Goal: Entertainment & Leisure: Consume media (video, audio)

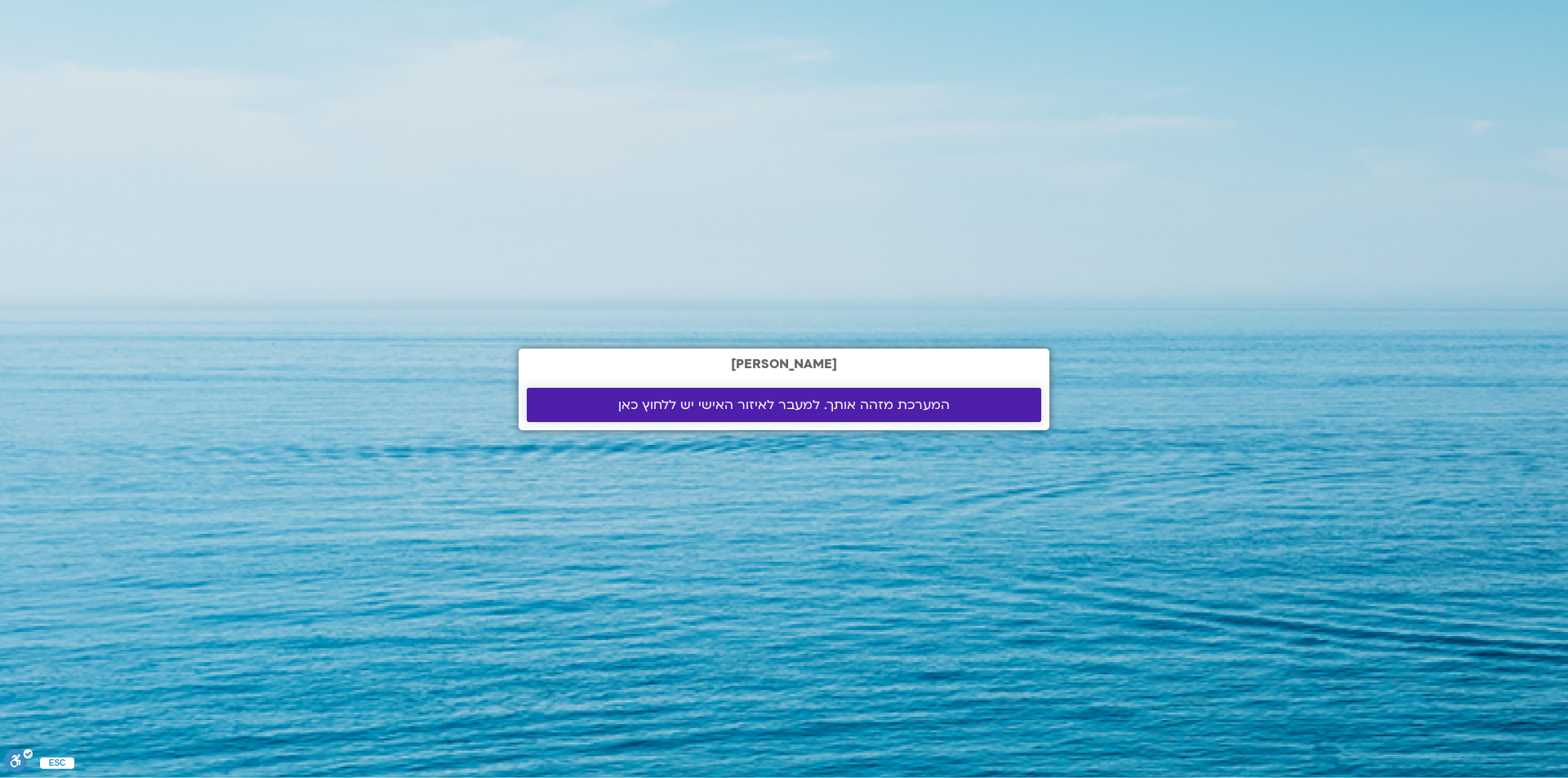
click at [776, 398] on span "המערכת מזהה אותך. למעבר לאיזור האישי יש ללחוץ כאן" at bounding box center [784, 405] width 331 height 15
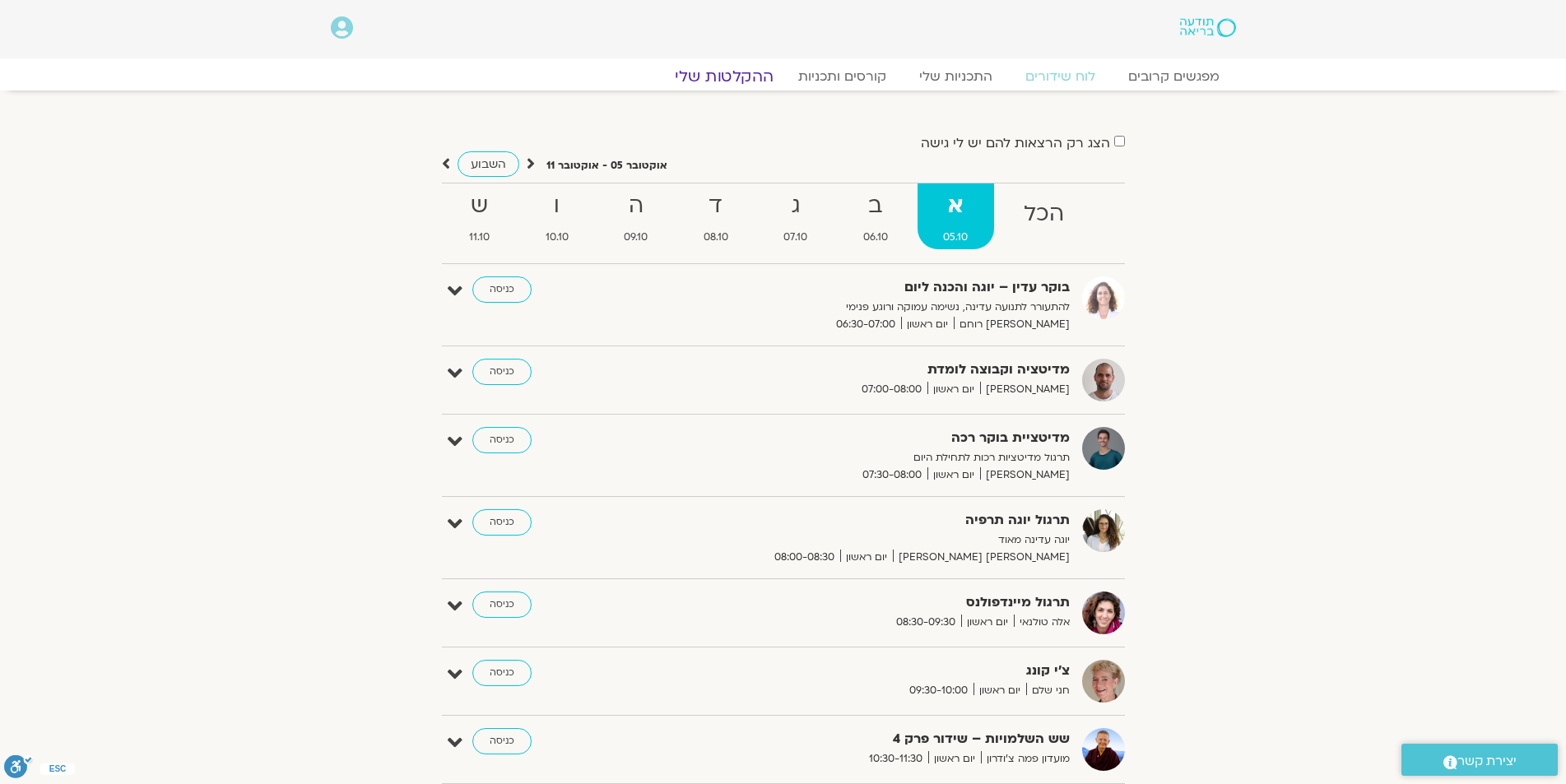
click at [743, 74] on link "ההקלטות שלי" at bounding box center [723, 76] width 138 height 19
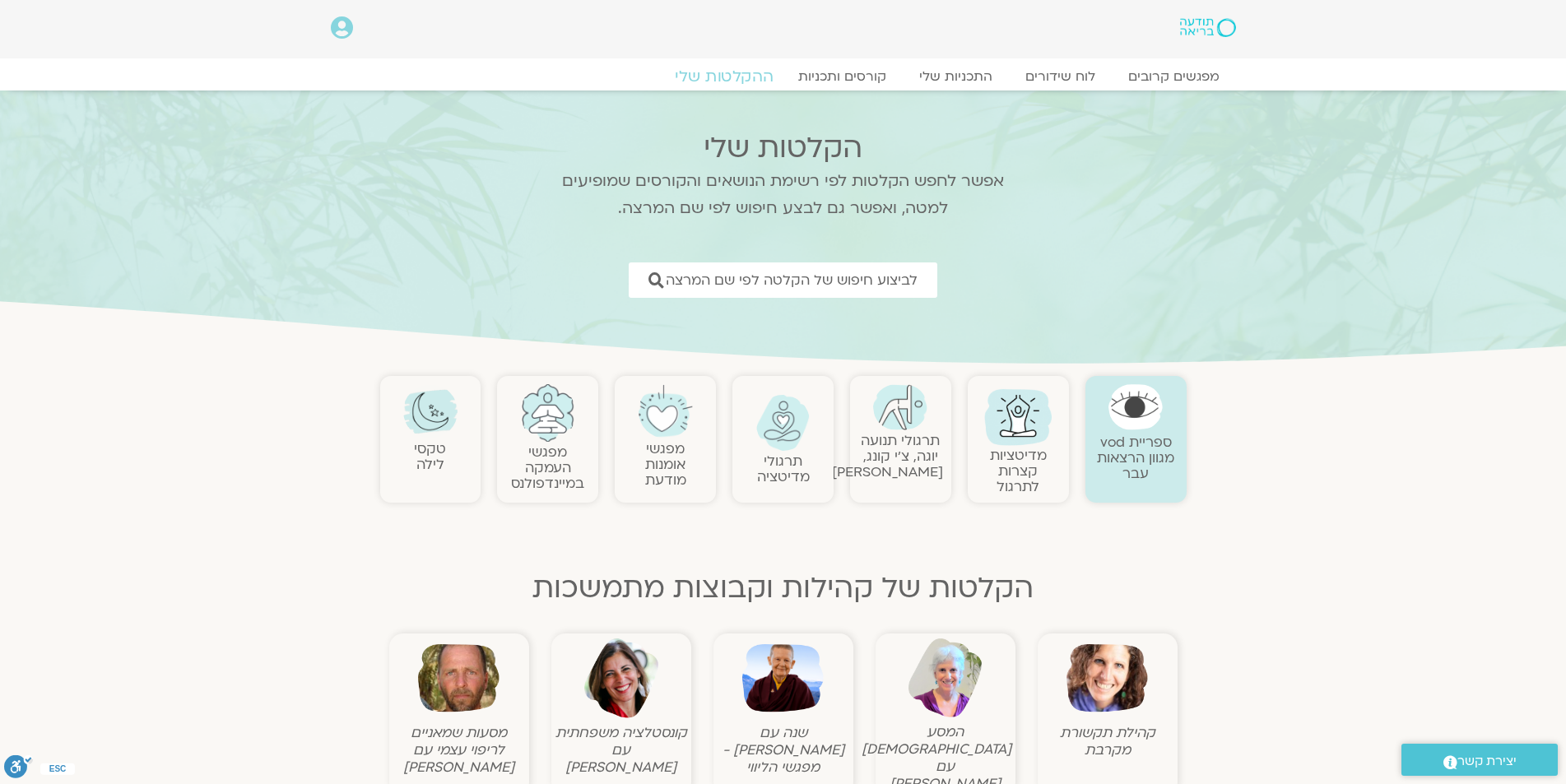
click at [740, 78] on link "ההקלטות שלי" at bounding box center [723, 76] width 138 height 19
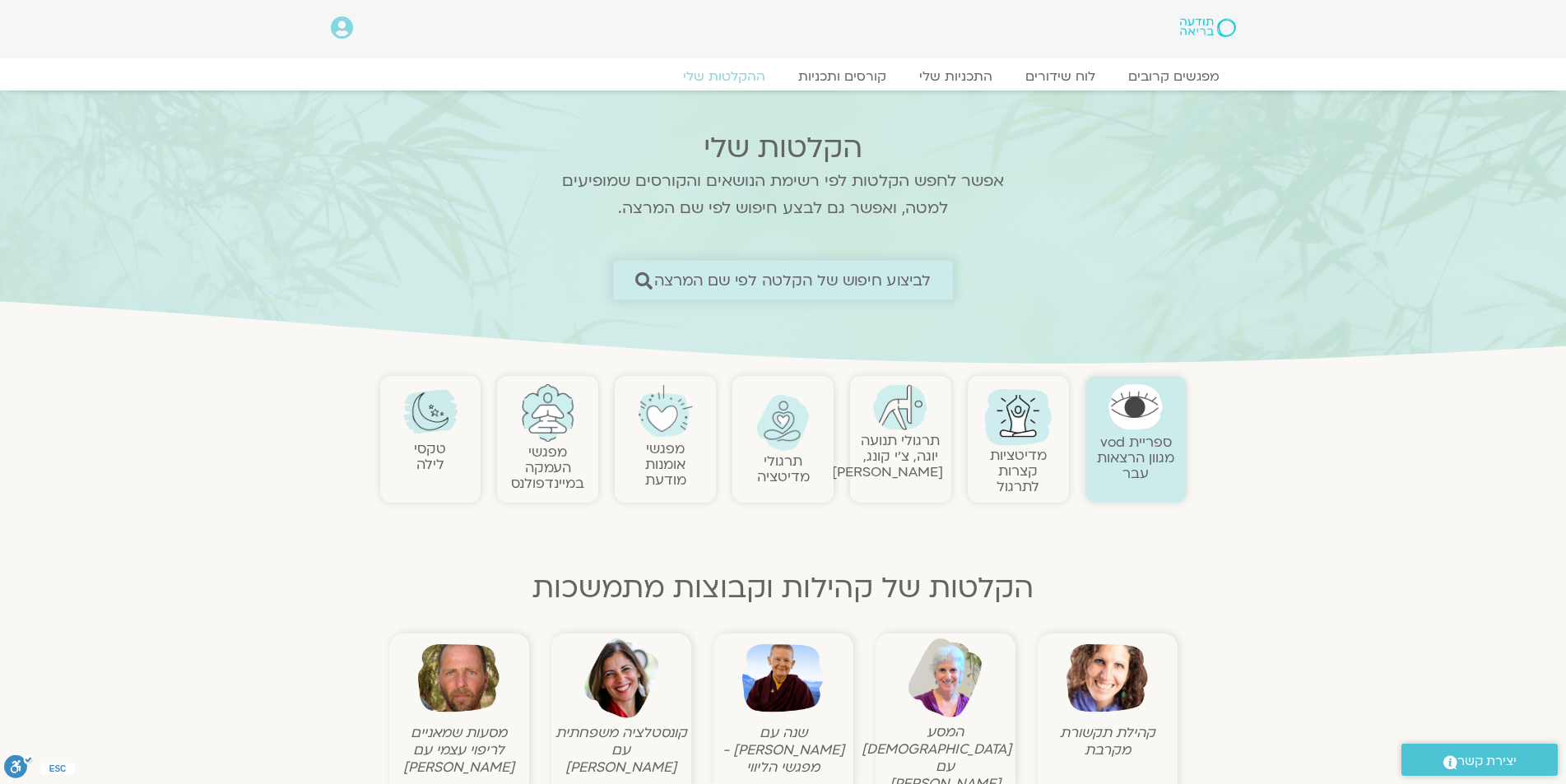
click at [639, 276] on icon at bounding box center [643, 280] width 18 height 18
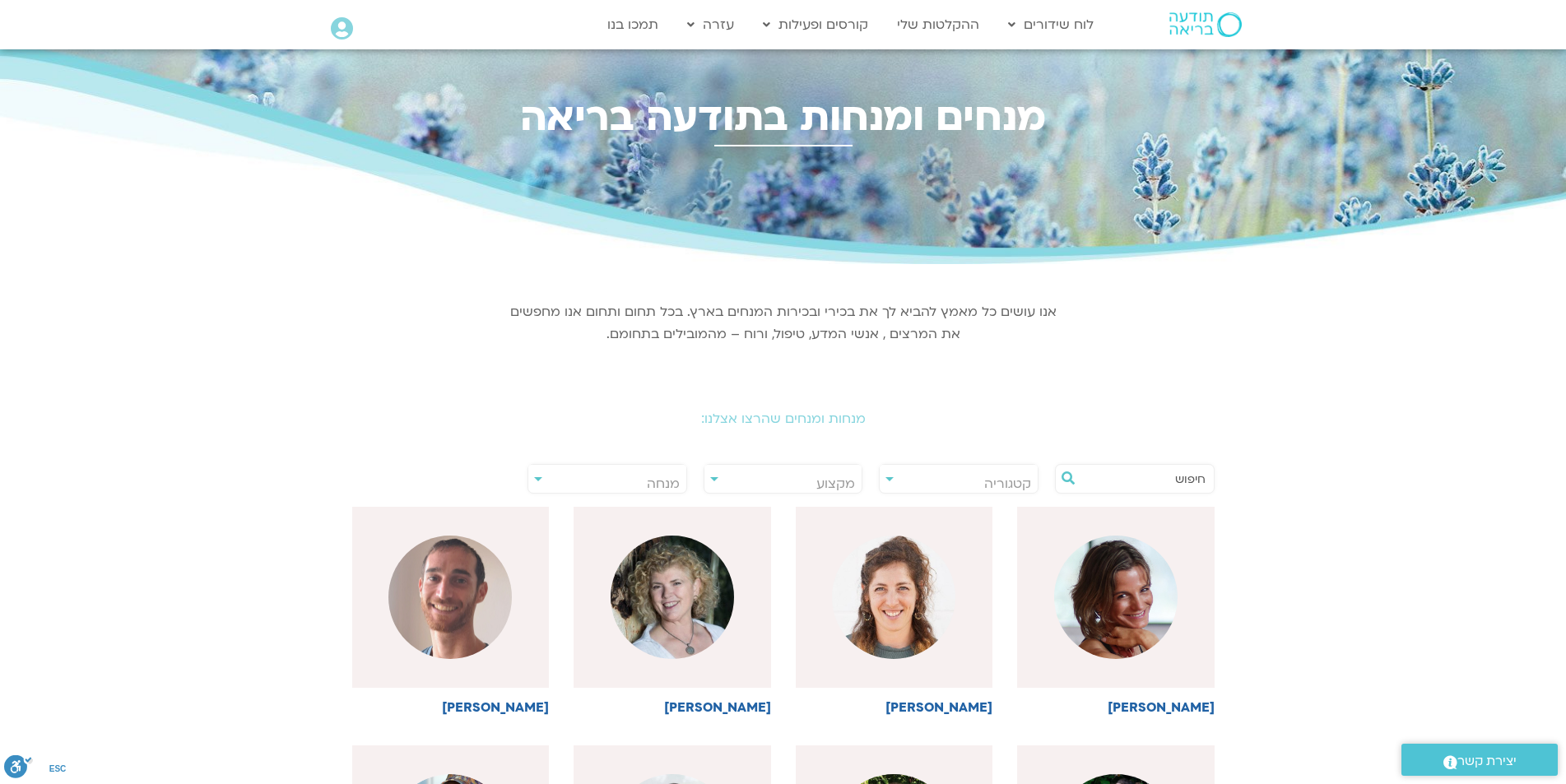
scroll to position [82, 0]
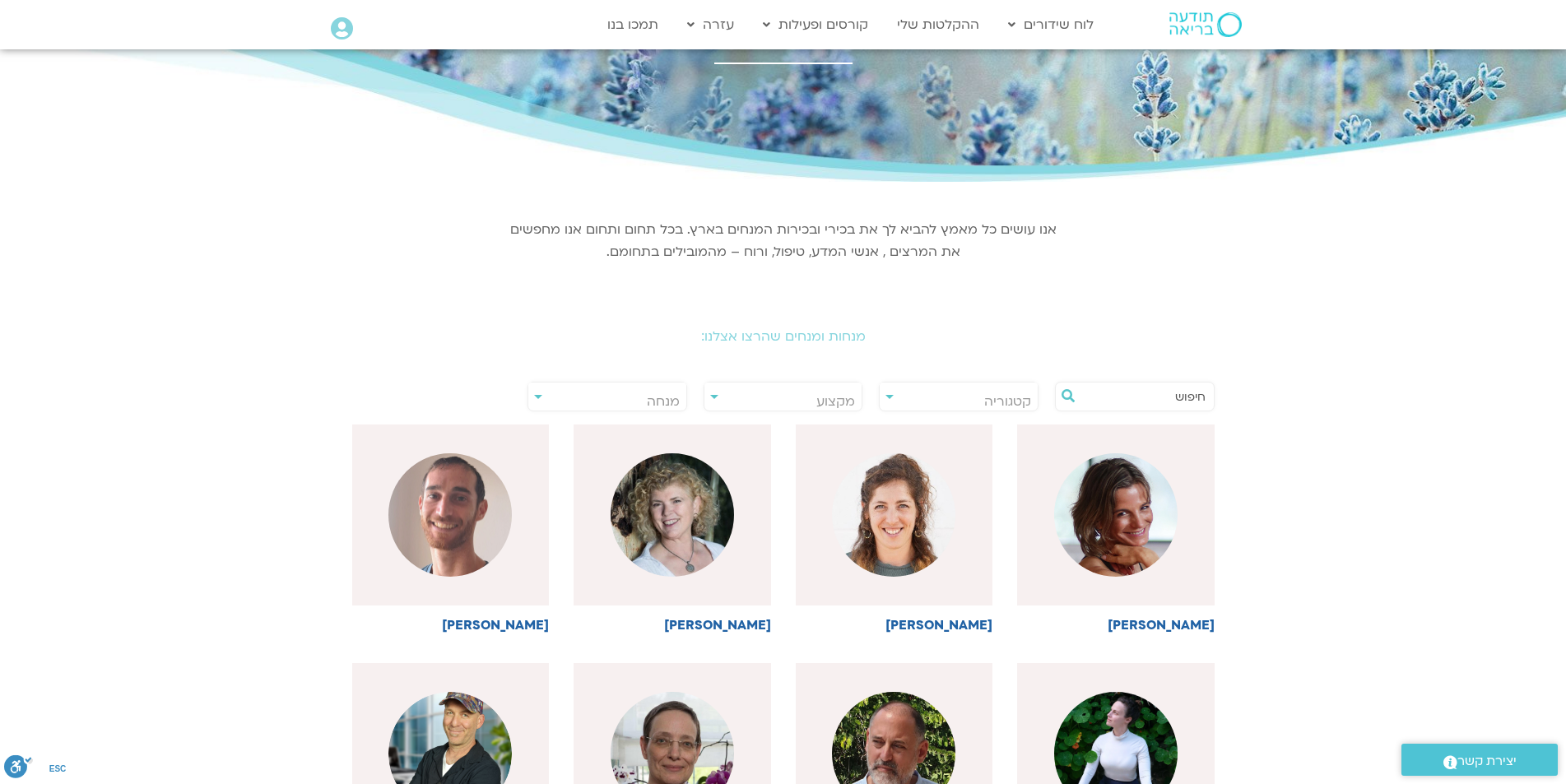
click at [643, 398] on span "מנחה" at bounding box center [607, 401] width 158 height 38
type input "צילה"
select select "****"
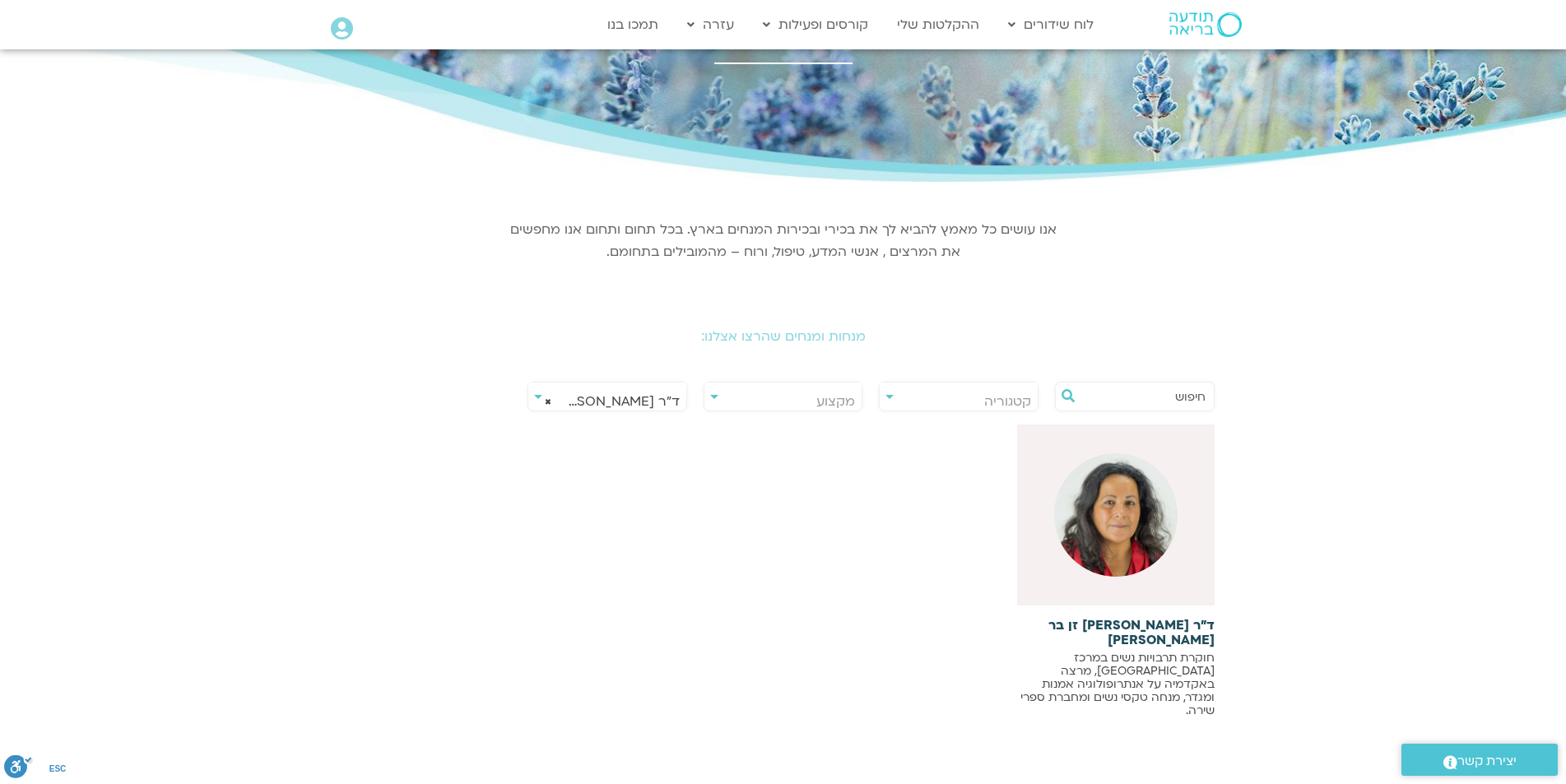
click at [1111, 520] on img at bounding box center [1115, 514] width 123 height 123
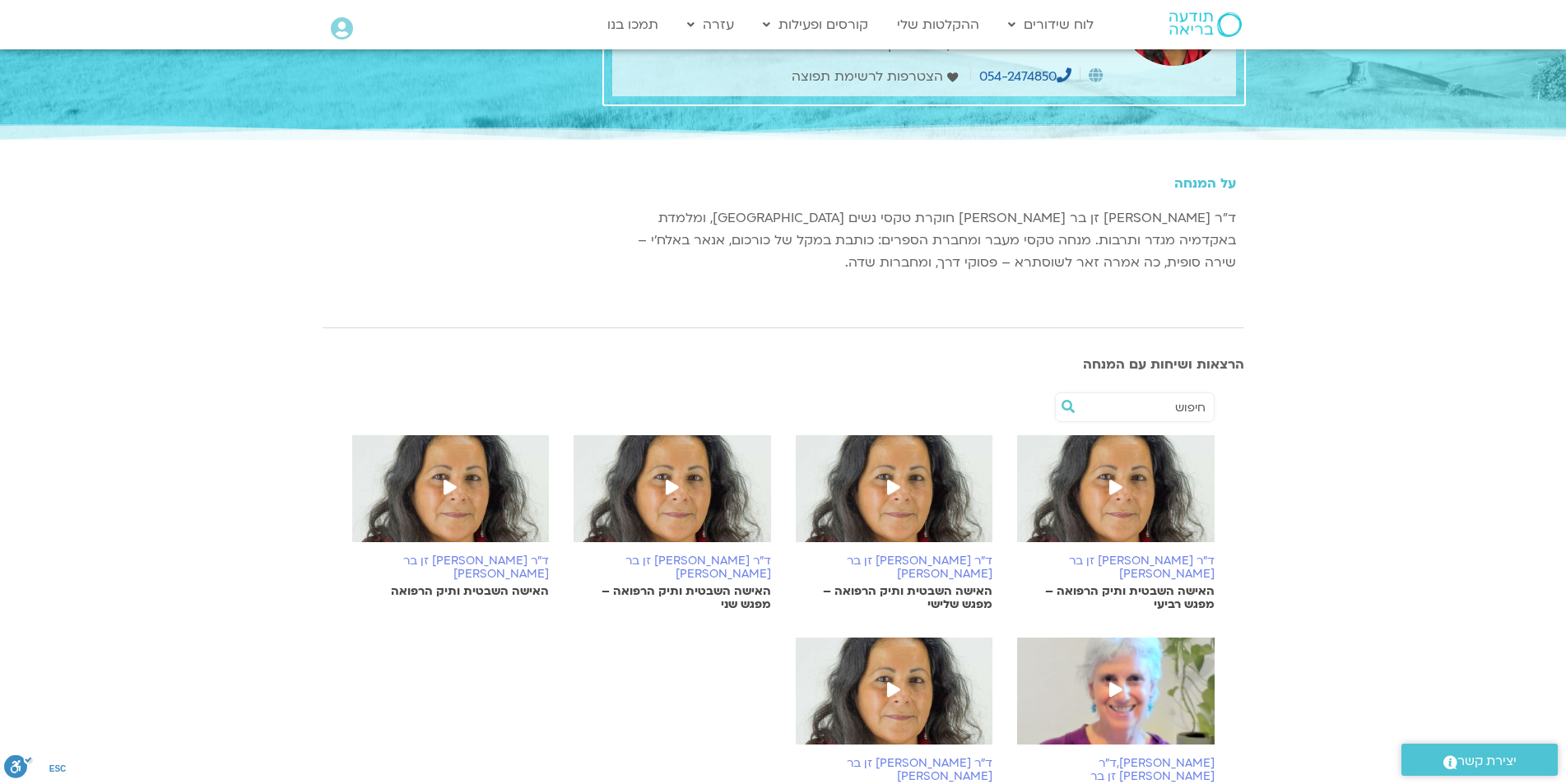
scroll to position [82, 0]
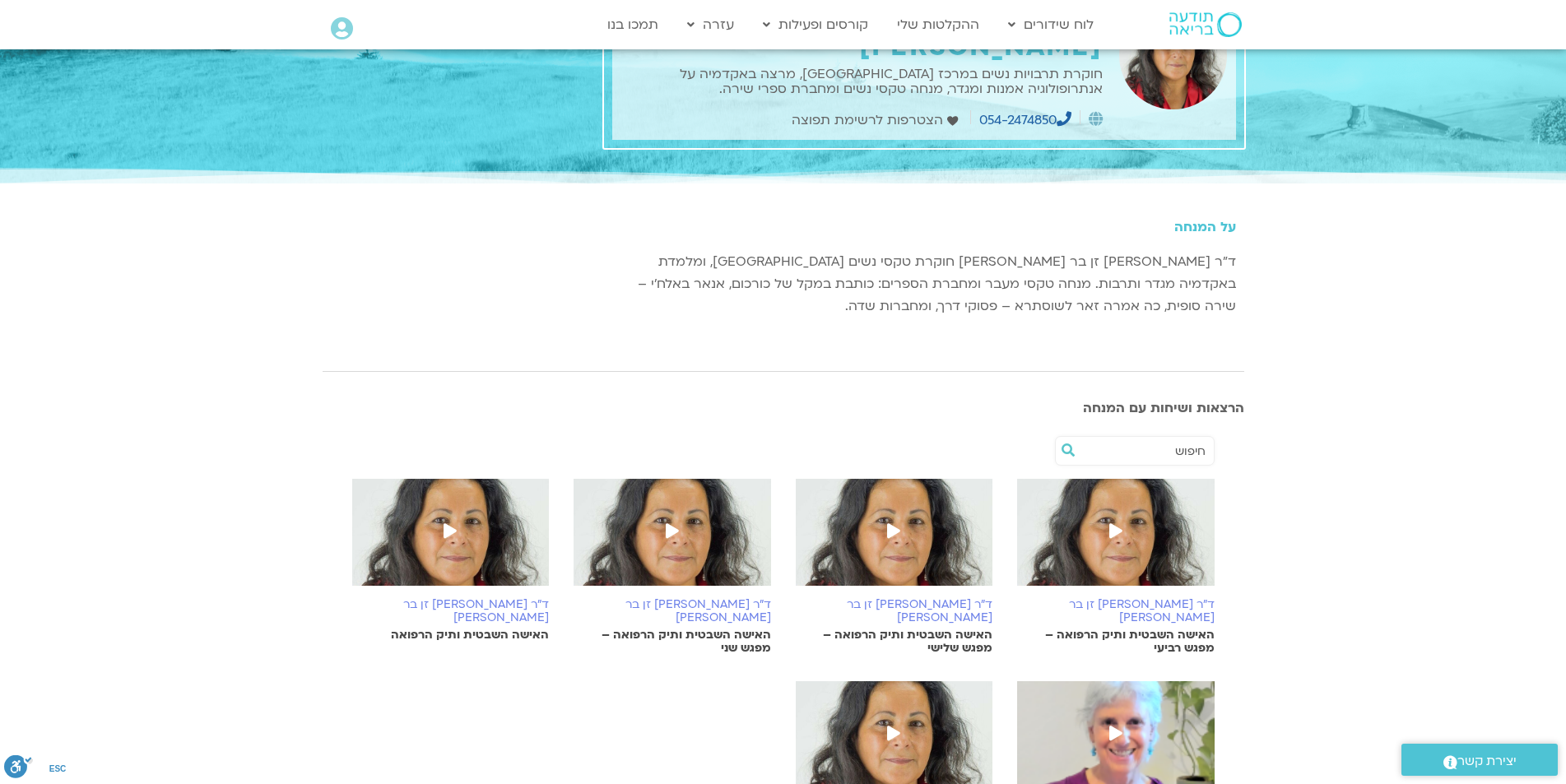
click at [1116, 523] on icon at bounding box center [1115, 530] width 13 height 15
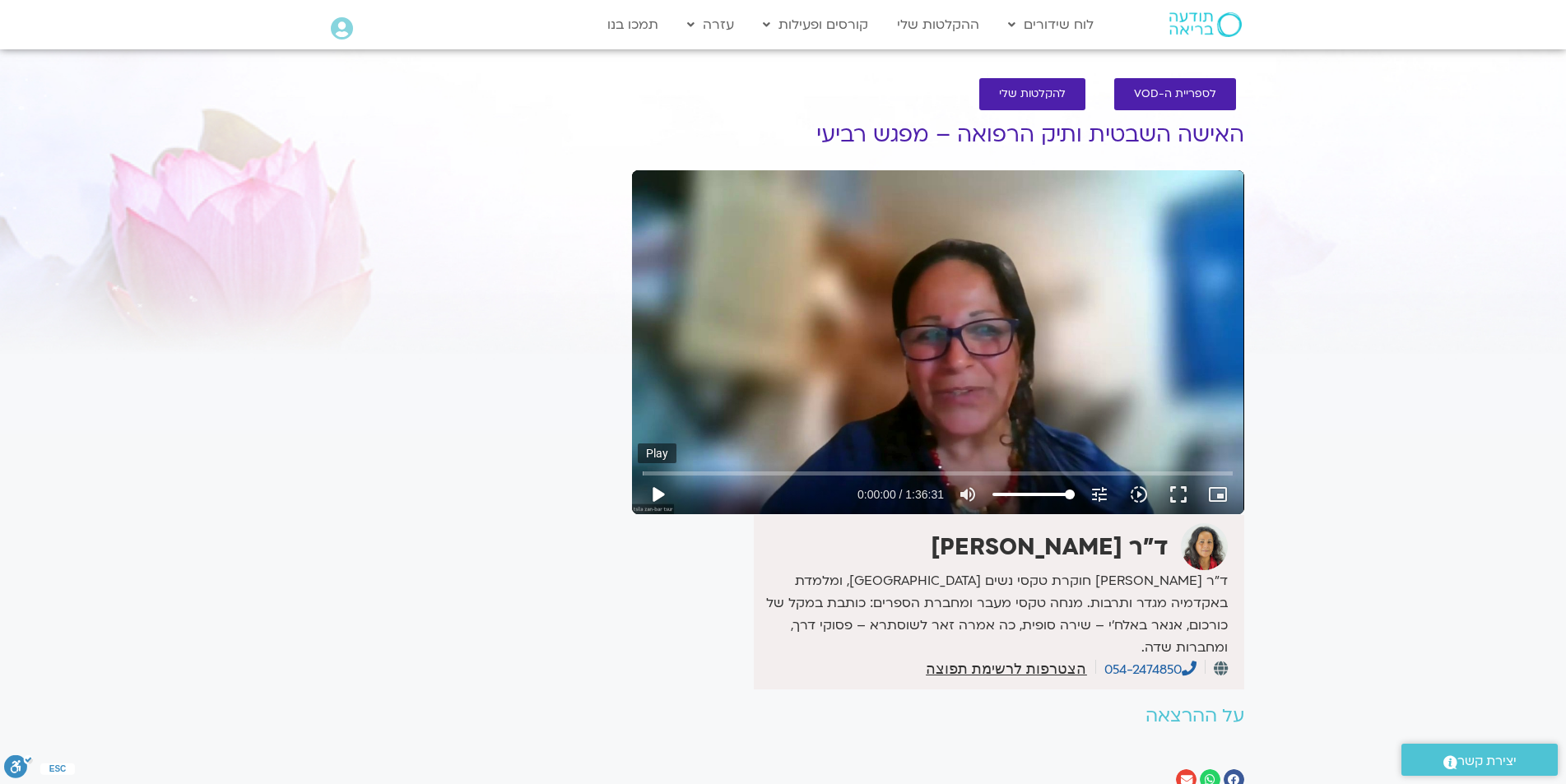
click at [659, 495] on button "play_arrow" at bounding box center [657, 494] width 40 height 40
type input "11.514471"
type input "94.2649147727273"
type input "11.533459"
type input "90.8558238636364"
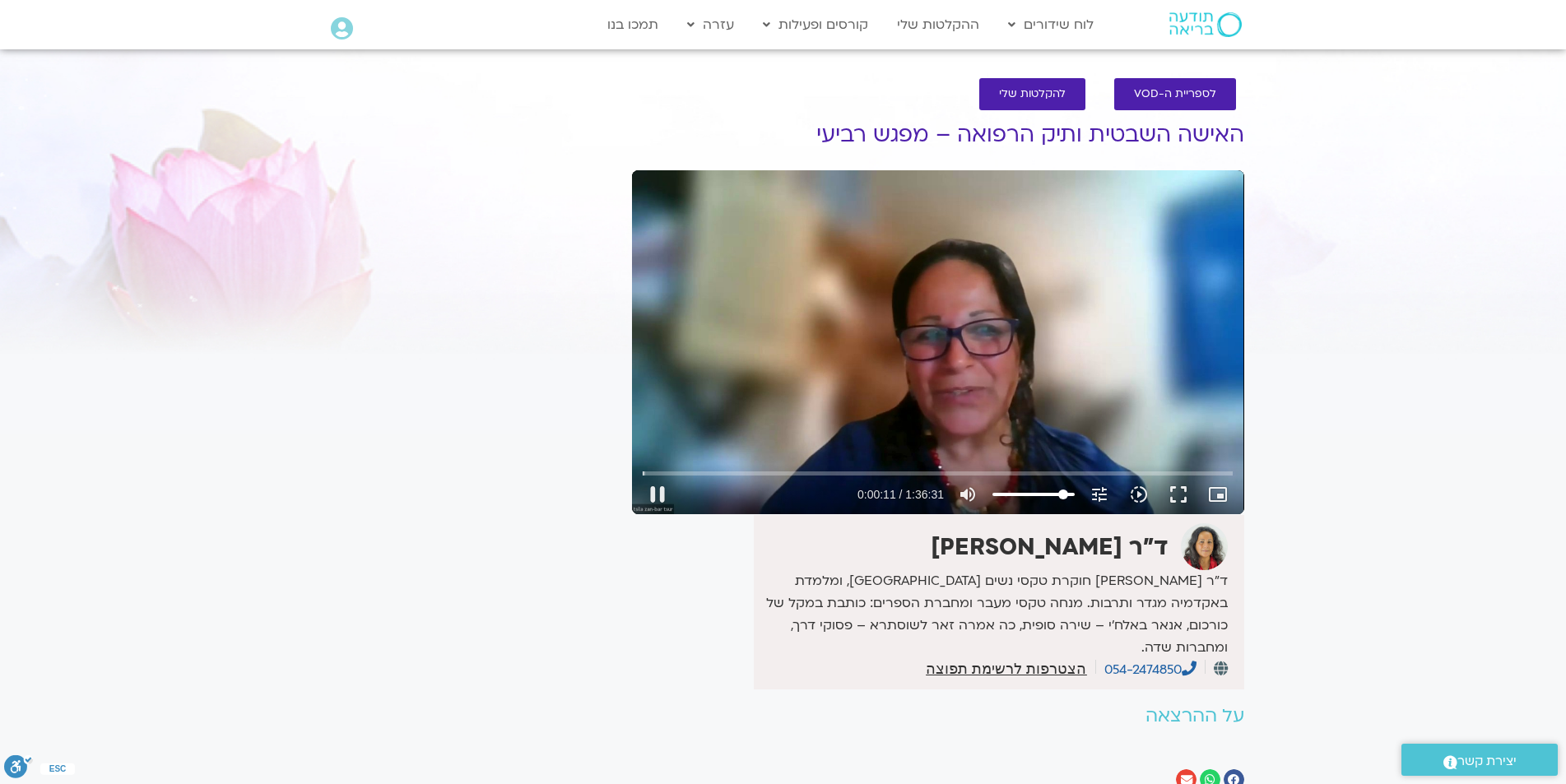
type input "11.547244"
type input "88.5830965909091"
type input "11.569767"
type input "86.3103693181818"
type input "12.096234"
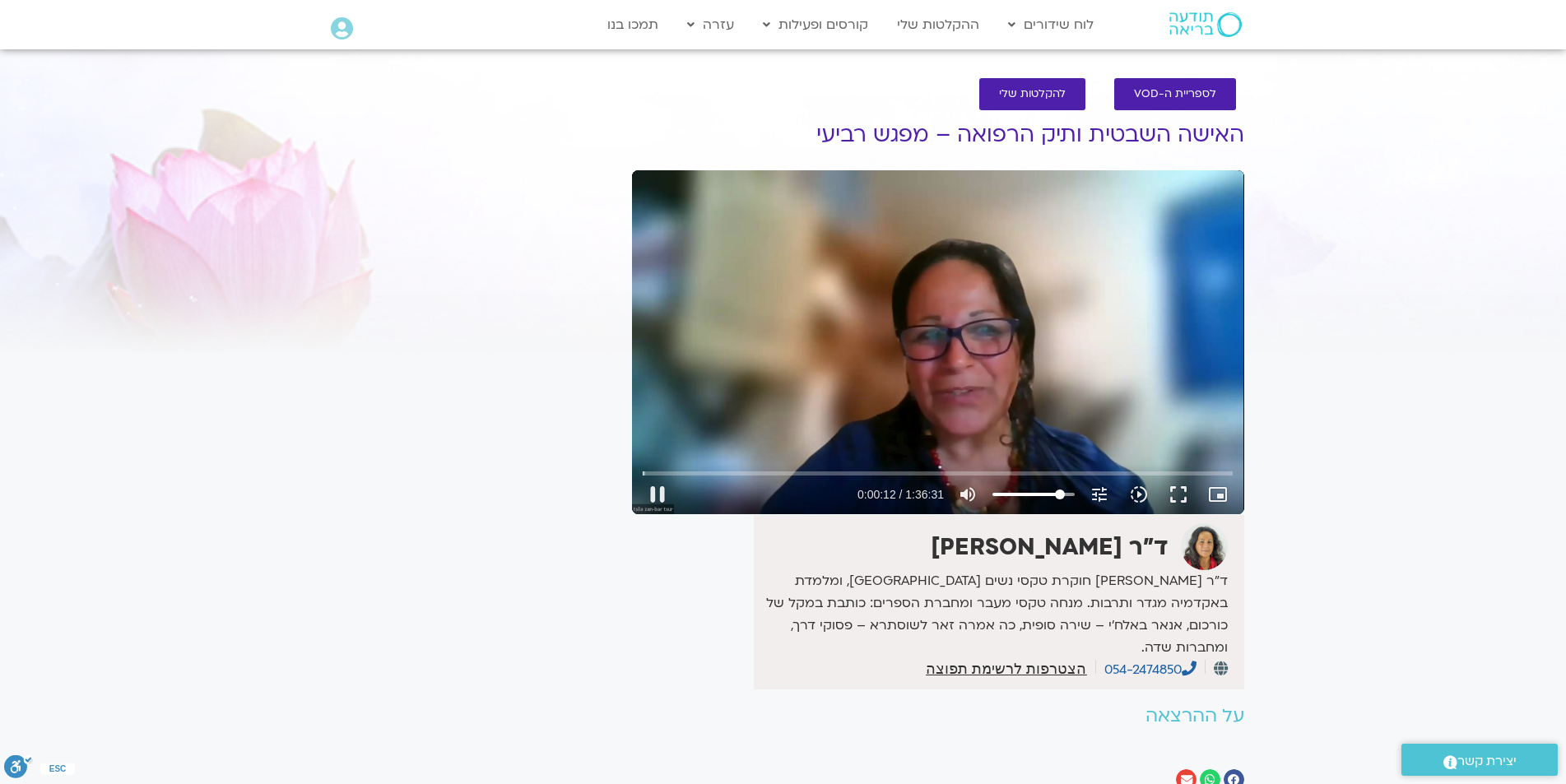
drag, startPoint x: 1068, startPoint y: 493, endPoint x: 1060, endPoint y: 494, distance: 8.1
type input "86.3103693181818"
click at [1060, 494] on input "Volume" at bounding box center [1033, 494] width 83 height 10
click at [658, 494] on button "pause" at bounding box center [657, 494] width 40 height 40
type input "252.393458"
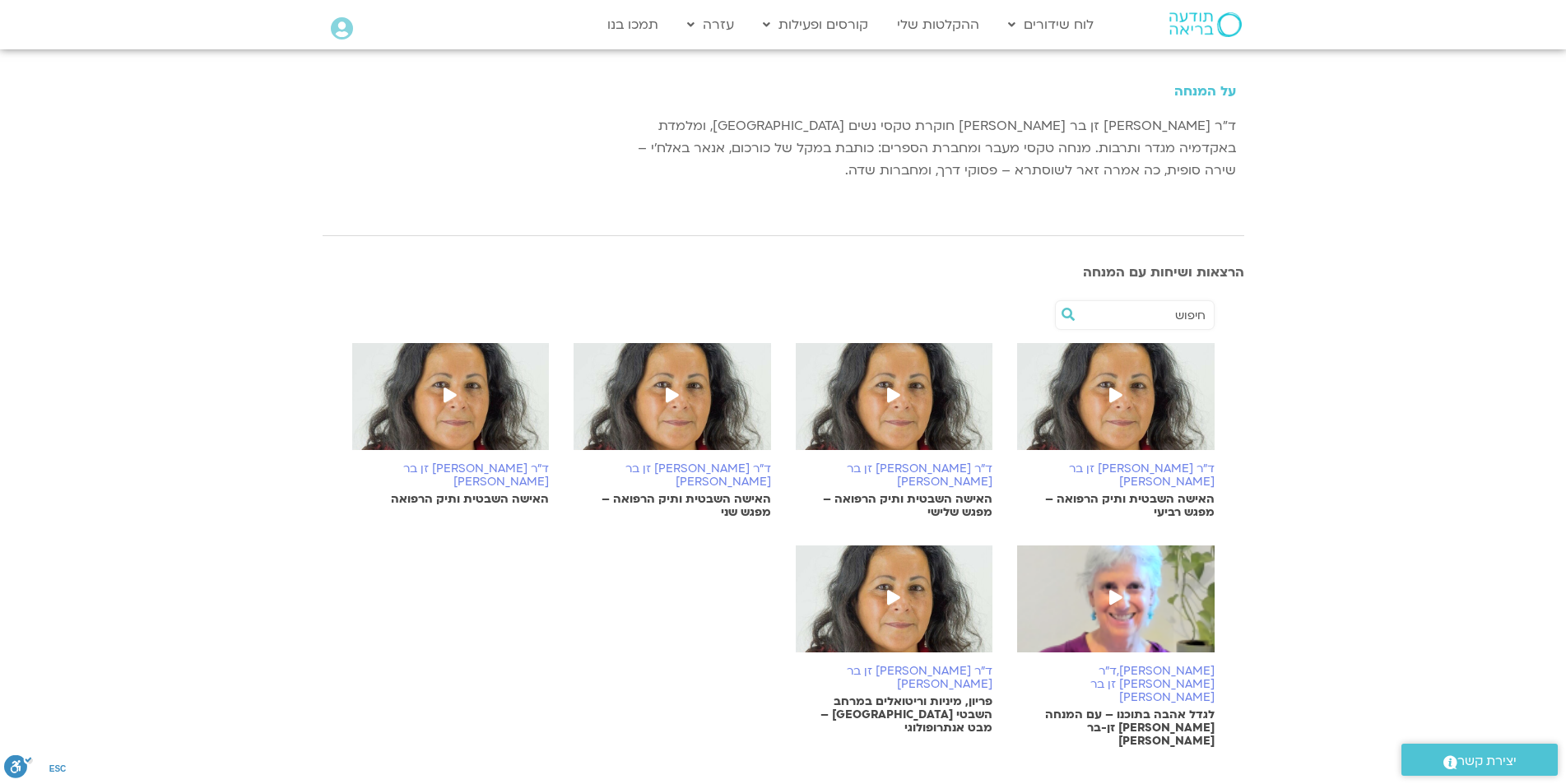
scroll to position [247, 0]
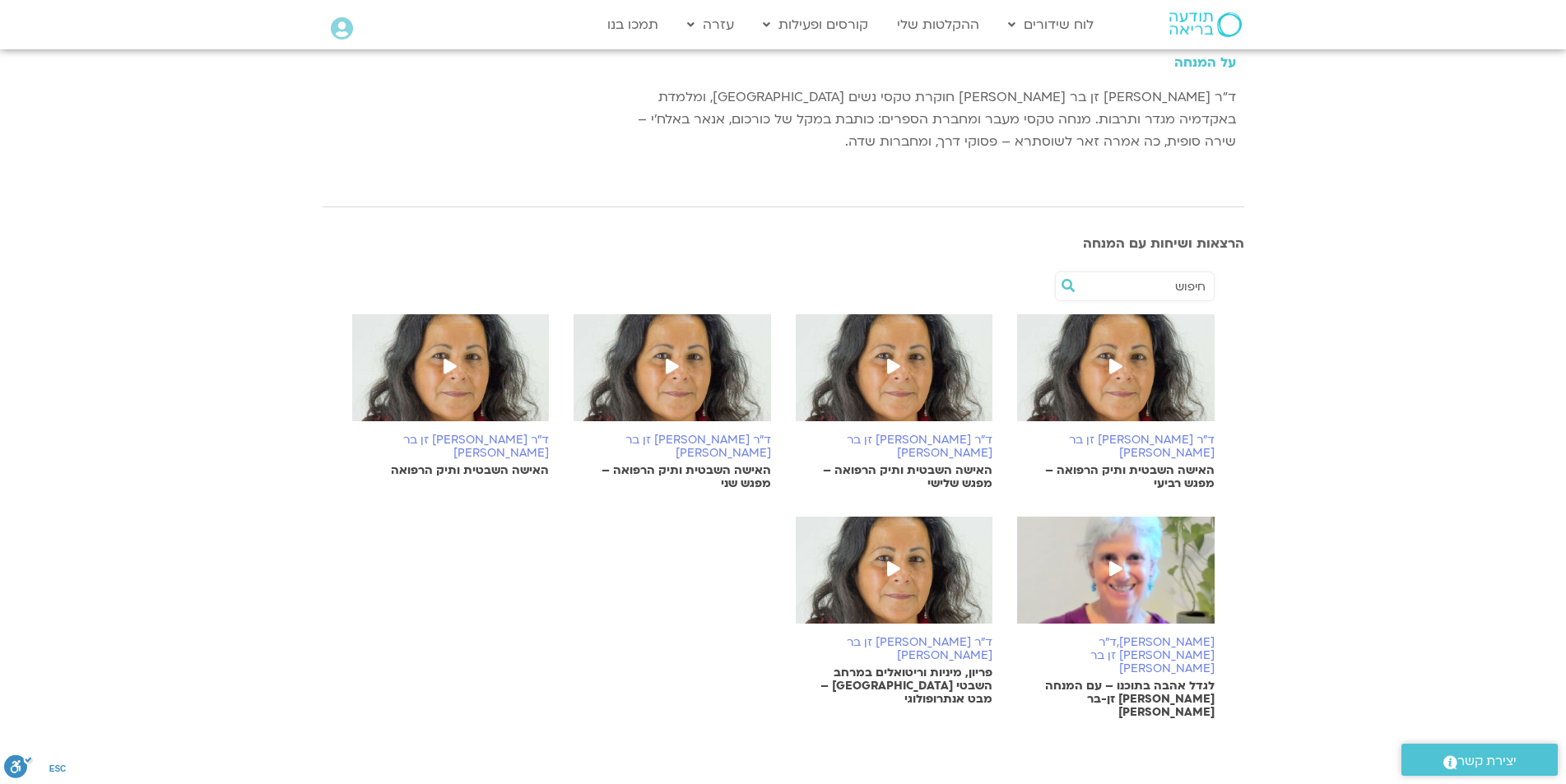
click at [448, 359] on icon at bounding box center [450, 366] width 13 height 15
